Goal: Task Accomplishment & Management: Complete application form

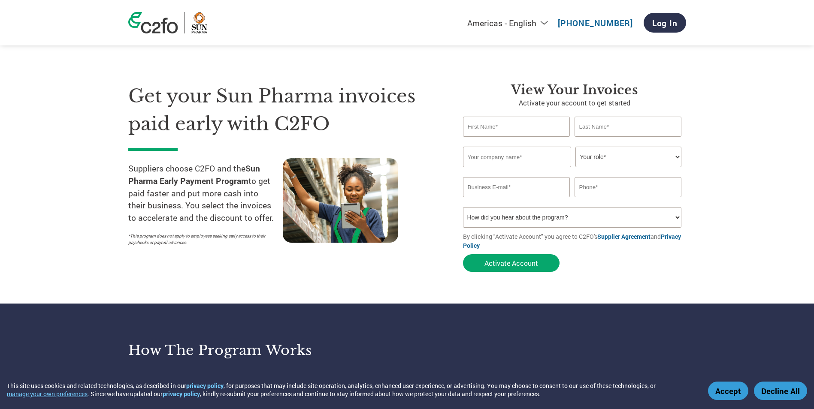
click at [490, 218] on select "How did you hear about the program? Received a letter Email Social Media Online…" at bounding box center [572, 217] width 219 height 21
select select "Email"
click at [463, 207] on select "How did you hear about the program? Received a letter Email Social Media Online…" at bounding box center [572, 217] width 219 height 21
drag, startPoint x: 501, startPoint y: 105, endPoint x: 699, endPoint y: 102, distance: 198.2
click at [699, 102] on section "Get your Sun Pharma invoices paid early with C2FO Suppliers choose C2FO and the…" at bounding box center [407, 168] width 814 height 269
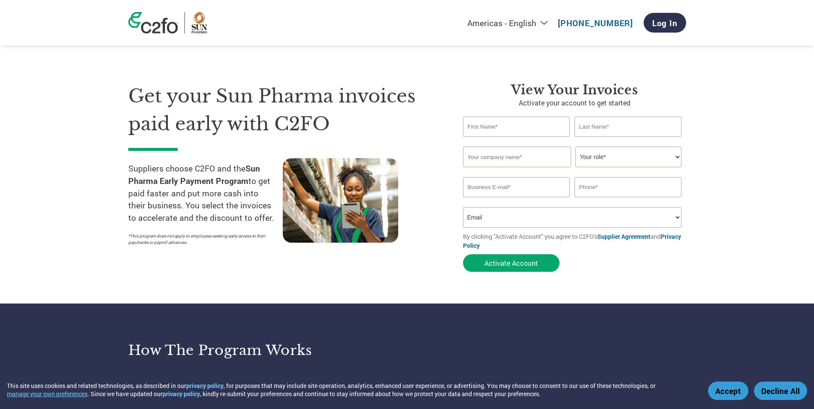
click at [533, 123] on input "text" at bounding box center [516, 127] width 107 height 20
click at [761, 131] on section "Get your Sun Pharma invoices paid early with C2FO Suppliers choose C2FO and the…" at bounding box center [407, 168] width 814 height 269
click at [506, 126] on input "text" at bounding box center [516, 127] width 107 height 20
type input "[PERSON_NAME]"
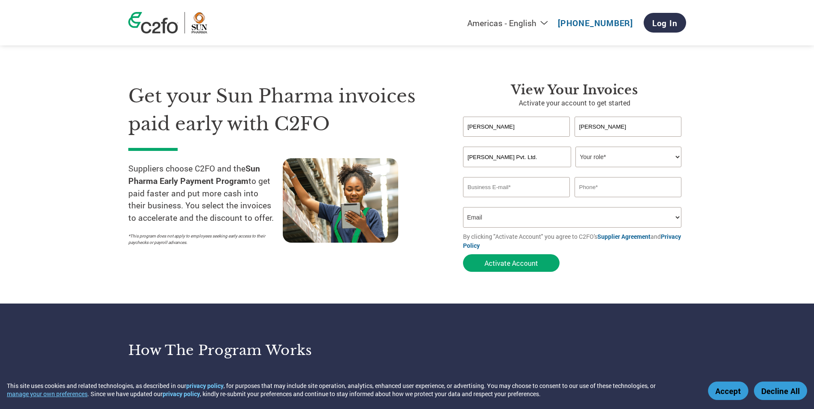
type input "[PERSON_NAME] Pvt. Ltd."
click at [646, 163] on select "Your role* CFO Controller Credit Manager Finance Director Treasurer CEO Preside…" at bounding box center [628, 157] width 106 height 21
click at [637, 156] on select "Your role* CFO Controller Credit Manager Finance Director Treasurer CEO Preside…" at bounding box center [628, 157] width 106 height 21
select select "OTHER"
click at [575, 147] on select "Your role* CFO Controller Credit Manager Finance Director Treasurer CEO Preside…" at bounding box center [628, 157] width 106 height 21
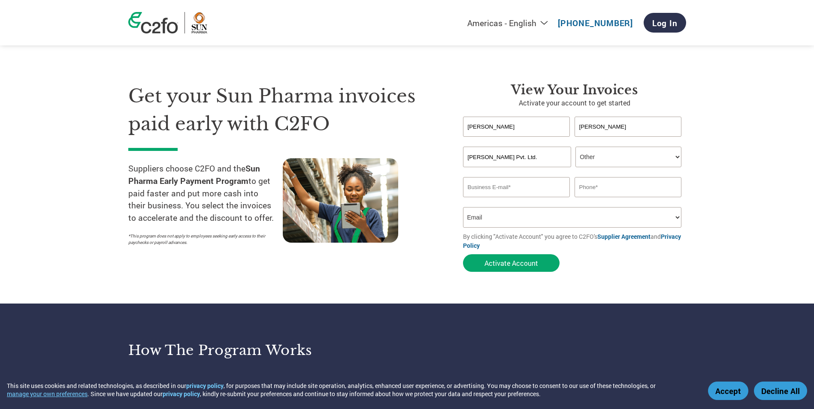
click at [603, 154] on select "Your role* CFO Controller Credit Manager Finance Director Treasurer CEO Preside…" at bounding box center [628, 157] width 106 height 21
click at [507, 129] on input "[PERSON_NAME]" at bounding box center [516, 127] width 107 height 20
type input "[PERSON_NAME]"
click at [615, 163] on select "Your role* CFO Controller Credit Manager Finance Director Treasurer CEO Preside…" at bounding box center [628, 157] width 106 height 21
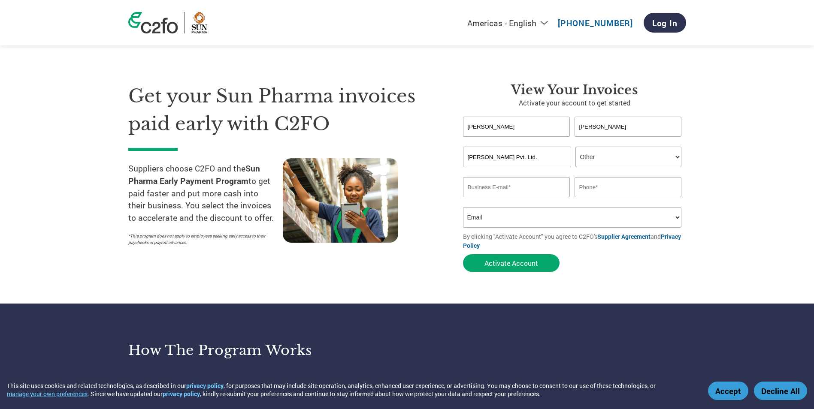
select select "PRESIDENT"
click at [575, 147] on select "Your role* CFO Controller Credit Manager Finance Director Treasurer CEO Preside…" at bounding box center [628, 157] width 106 height 21
click at [499, 128] on input "[PERSON_NAME]" at bounding box center [516, 127] width 107 height 20
click at [500, 129] on input "Aryaman" at bounding box center [516, 127] width 107 height 20
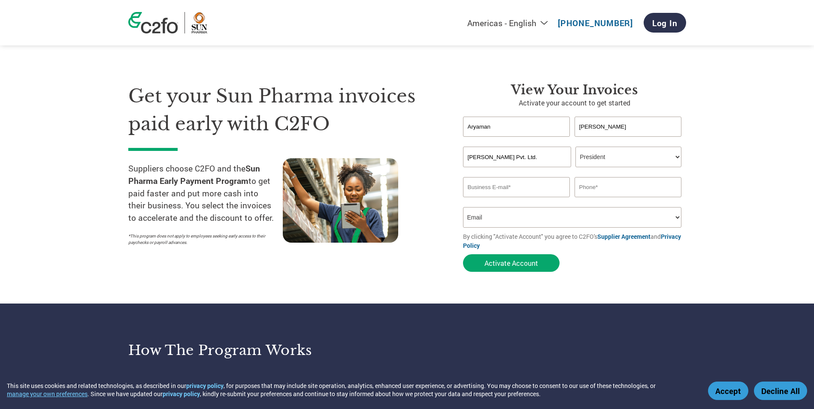
click at [500, 129] on input "Aryaman" at bounding box center [516, 127] width 107 height 20
type input "[PERSON_NAME]"
click at [500, 189] on input "email" at bounding box center [516, 187] width 107 height 20
type input "[EMAIL_ADDRESS][PERSON_NAME][DOMAIN_NAME]"
click at [609, 189] on input "text" at bounding box center [627, 187] width 107 height 20
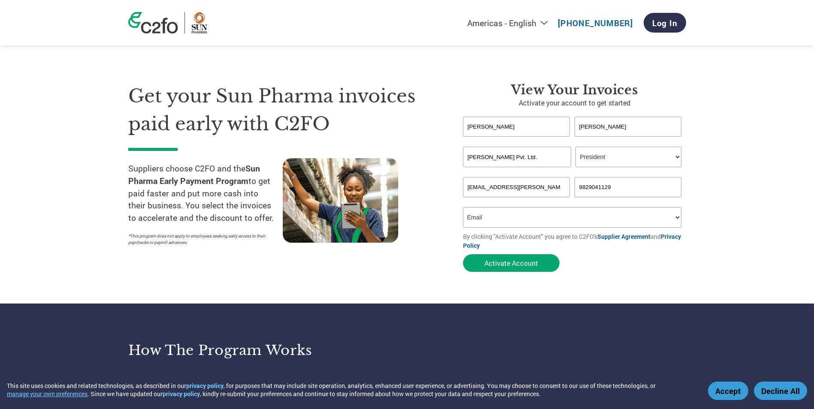
type input "9829041129"
click at [531, 217] on select "How did you hear about the program? Received a letter Email Social Media Online…" at bounding box center [572, 217] width 219 height 21
click at [529, 183] on input "[EMAIL_ADDRESS][PERSON_NAME][DOMAIN_NAME]" at bounding box center [516, 187] width 107 height 20
drag, startPoint x: 560, startPoint y: 184, endPoint x: 391, endPoint y: 172, distance: 169.4
click at [391, 172] on div "Get your Sun Pharma invoices paid early with C2FO Suppliers choose C2FO and the…" at bounding box center [407, 162] width 558 height 228
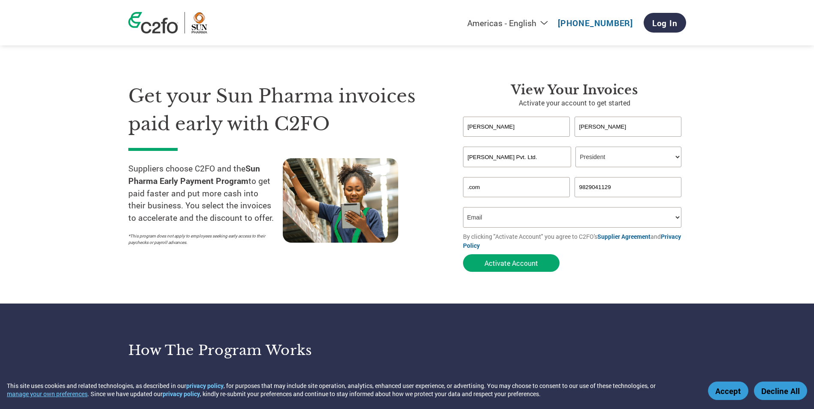
click at [497, 222] on select "How did you hear about the program? Received a letter Email Social Media Online…" at bounding box center [572, 217] width 219 height 21
click at [497, 213] on select "How did you hear about the program? Received a letter Email Social Media Online…" at bounding box center [572, 217] width 219 height 21
click at [486, 179] on input ".com" at bounding box center [516, 187] width 107 height 20
drag, startPoint x: 486, startPoint y: 185, endPoint x: 396, endPoint y: 180, distance: 89.4
click at [396, 180] on div "Get your Sun Pharma invoices paid early with C2FO Suppliers choose C2FO and the…" at bounding box center [407, 162] width 558 height 228
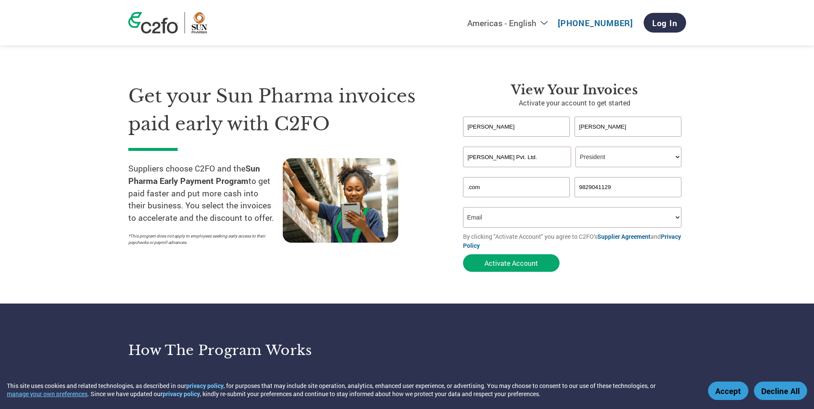
paste input "devendra.[PERSON_NAME]@ravindraheraeus"
type input "[EMAIL_ADDRESS][PERSON_NAME][DOMAIN_NAME]"
drag, startPoint x: 525, startPoint y: 130, endPoint x: 366, endPoint y: 120, distance: 159.8
click at [366, 120] on div "Get your Sun Pharma invoices paid early with C2FO Suppliers choose C2FO and the…" at bounding box center [407, 162] width 558 height 228
type input "[PERSON_NAME]"
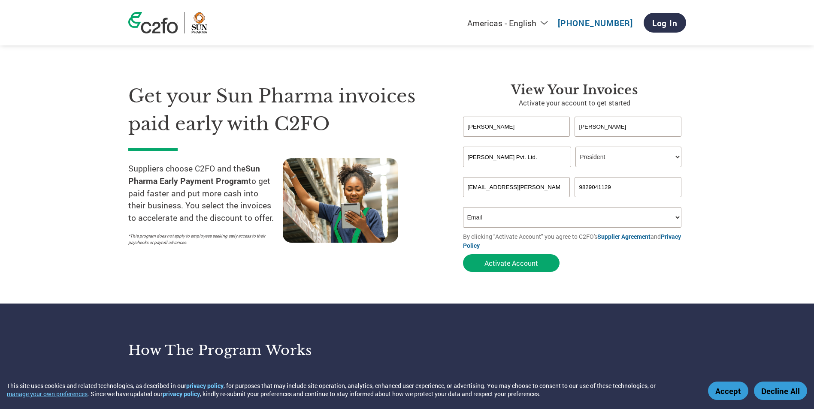
click at [582, 157] on select "Your role* CFO Controller Credit Manager Finance Director Treasurer CEO Preside…" at bounding box center [628, 157] width 106 height 21
select select "OTHER"
click at [575, 147] on select "Your role* CFO Controller Credit Manager Finance Director Treasurer CEO Preside…" at bounding box center [628, 157] width 106 height 21
click at [513, 259] on button "Activate Account" at bounding box center [511, 263] width 97 height 18
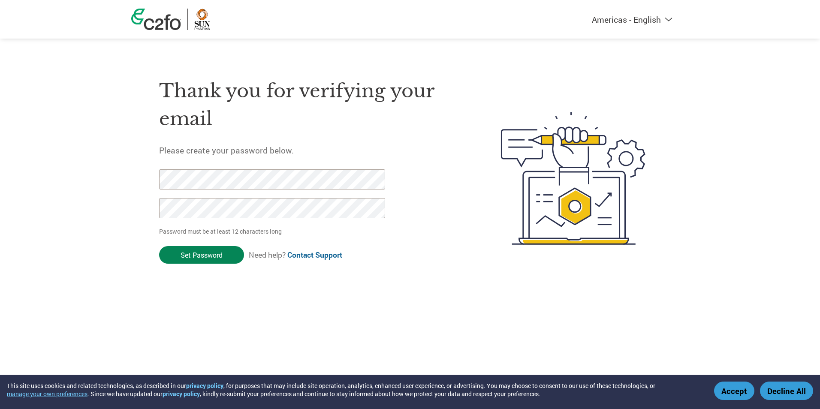
click at [212, 253] on input "Set Password" at bounding box center [201, 255] width 85 height 18
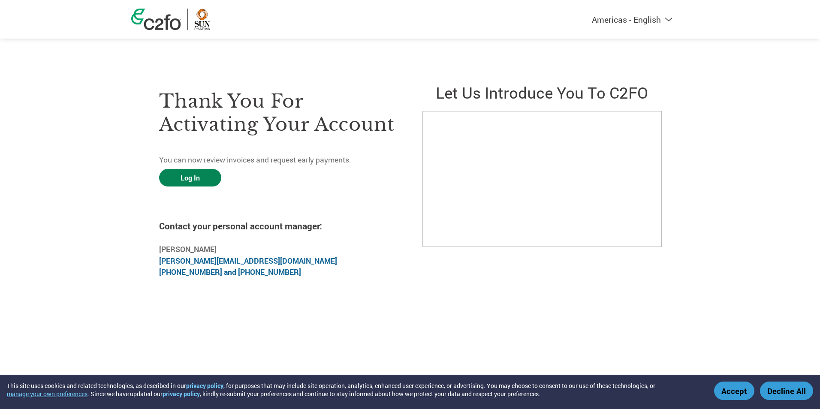
click at [193, 182] on link "Log In" at bounding box center [190, 178] width 62 height 18
